Goal: Task Accomplishment & Management: Use online tool/utility

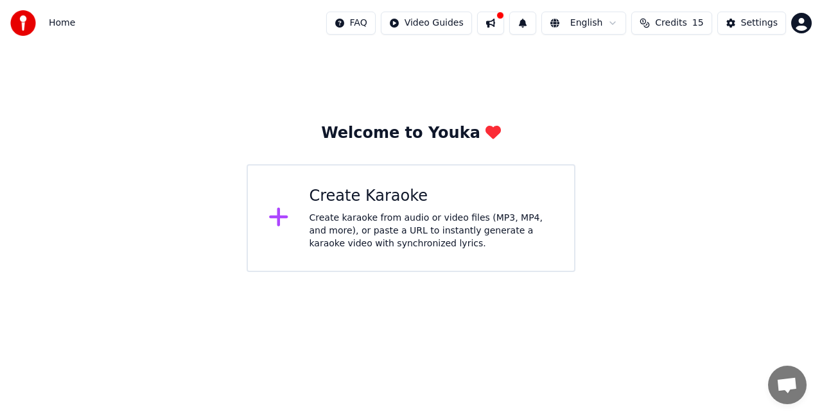
click at [372, 194] on div "Create Karaoke" at bounding box center [431, 196] width 245 height 21
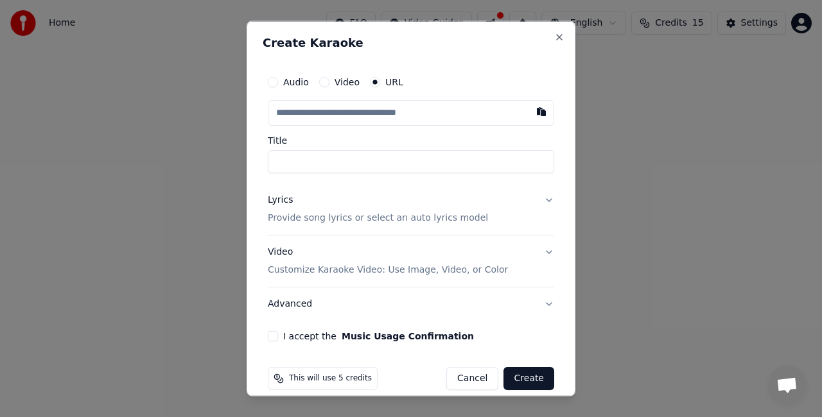
click at [326, 80] on button "Video" at bounding box center [324, 82] width 10 height 10
click at [360, 111] on div "No file chosen" at bounding box center [377, 112] width 74 height 13
click at [363, 110] on div "No file chosen" at bounding box center [377, 112] width 74 height 13
click at [304, 112] on div "Choose File" at bounding box center [304, 112] width 72 height 23
click at [326, 161] on input "Title" at bounding box center [411, 159] width 286 height 23
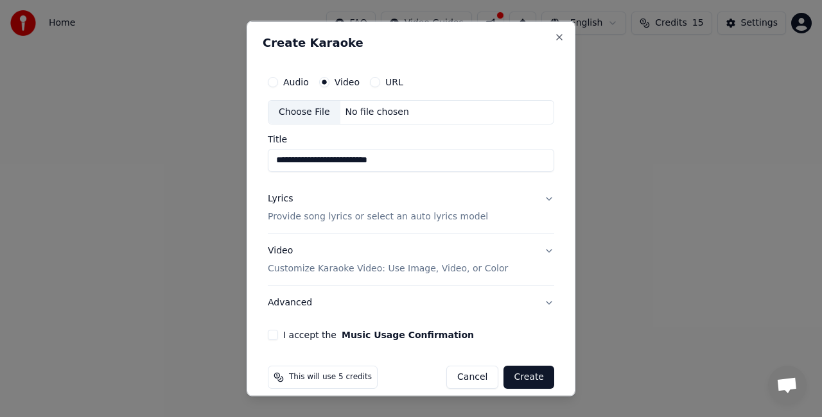
type input "**********"
click at [521, 374] on button "Create" at bounding box center [528, 376] width 51 height 23
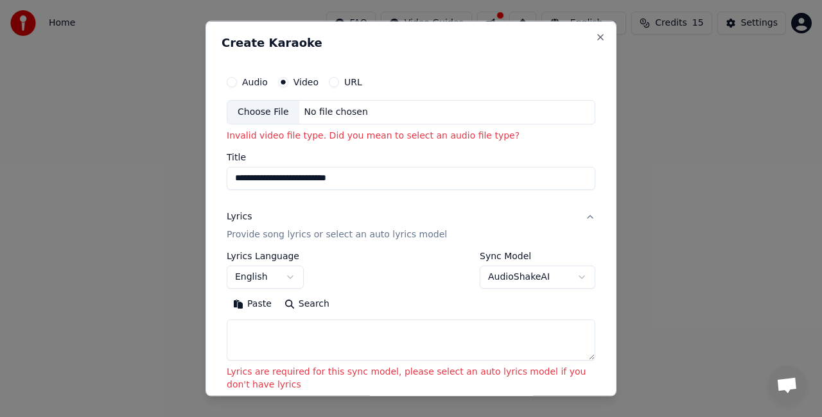
click at [230, 81] on button "Audio" at bounding box center [232, 82] width 10 height 10
click at [310, 109] on div "No file chosen" at bounding box center [336, 112] width 74 height 13
click at [396, 116] on div "Choose File No file chosen" at bounding box center [411, 112] width 369 height 24
click at [397, 119] on div "Choose File No file chosen" at bounding box center [411, 112] width 369 height 24
click at [306, 84] on label "Video" at bounding box center [305, 82] width 25 height 9
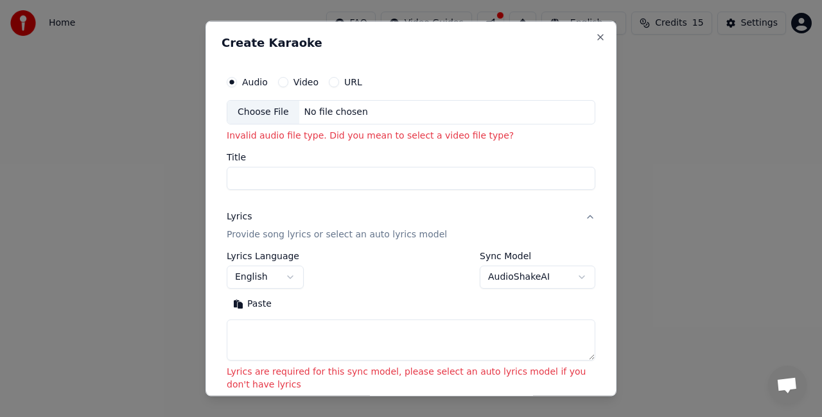
click at [288, 84] on button "Video" at bounding box center [283, 82] width 10 height 10
drag, startPoint x: 307, startPoint y: 83, endPoint x: 344, endPoint y: 79, distance: 37.5
click at [344, 79] on div "Audio Video URL" at bounding box center [294, 82] width 135 height 10
click at [329, 82] on button "URL" at bounding box center [334, 82] width 10 height 10
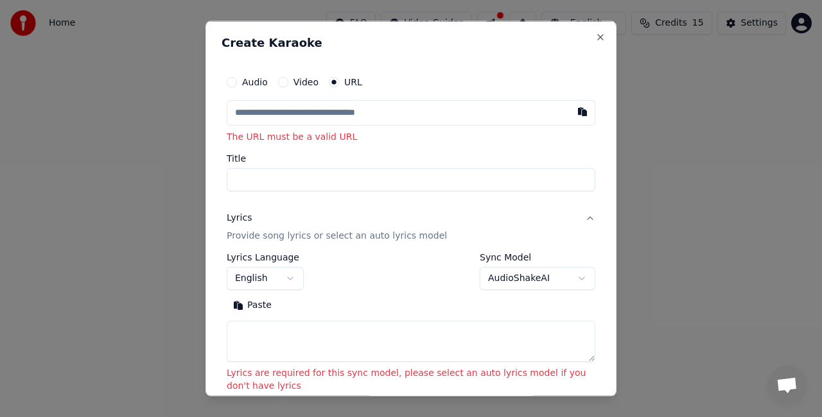
click at [332, 82] on circle "button" at bounding box center [334, 82] width 4 height 4
click at [320, 114] on input "text" at bounding box center [411, 113] width 369 height 26
click at [571, 110] on button "button" at bounding box center [583, 111] width 26 height 23
click at [573, 109] on button "button" at bounding box center [583, 111] width 26 height 23
click at [595, 34] on button "Close" at bounding box center [600, 37] width 10 height 10
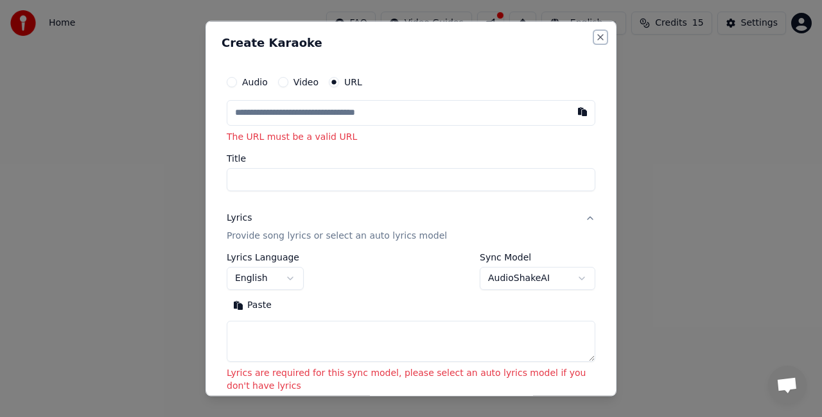
select select
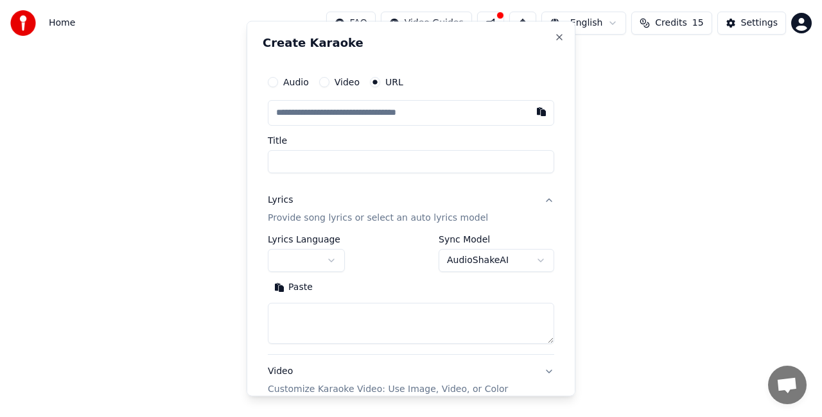
click at [590, 34] on body "**********" at bounding box center [411, 136] width 822 height 272
